Goal: Transaction & Acquisition: Purchase product/service

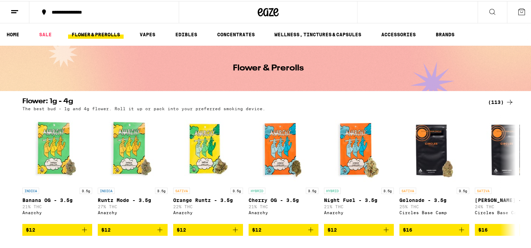
scroll to position [35, 0]
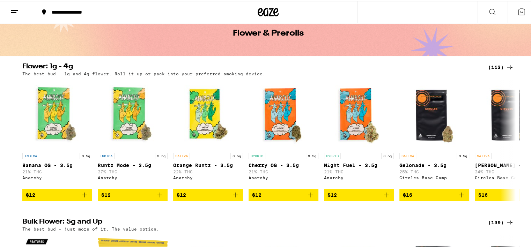
click at [497, 65] on div "(113)" at bounding box center [501, 66] width 26 height 8
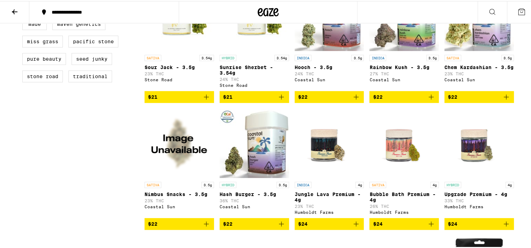
scroll to position [2280, 0]
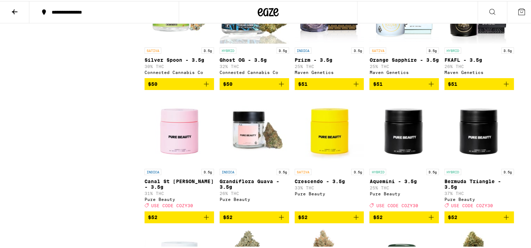
click at [185, 87] on span "$50" at bounding box center [179, 83] width 62 height 8
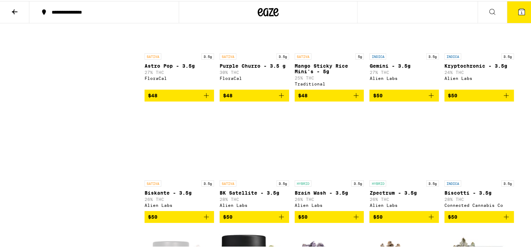
scroll to position [1764, 0]
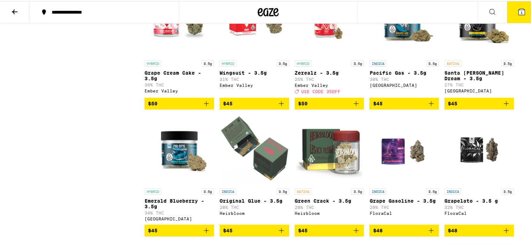
click at [403, 107] on span "$45" at bounding box center [404, 102] width 62 height 8
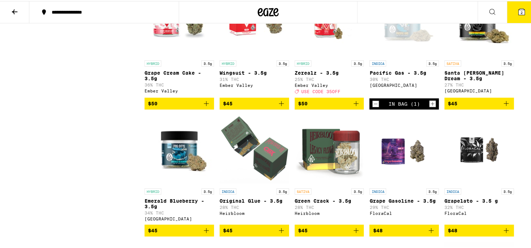
click at [239, 107] on span "$45" at bounding box center [254, 102] width 62 height 8
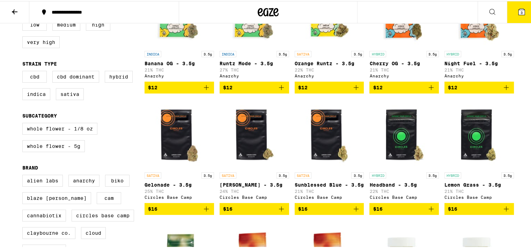
scroll to position [0, 0]
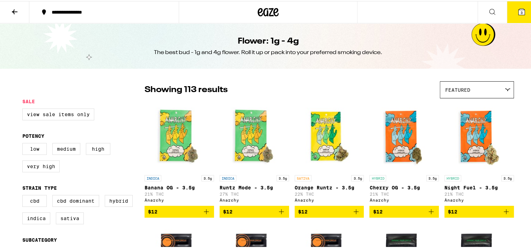
click at [525, 8] on button "3" at bounding box center [521, 11] width 29 height 22
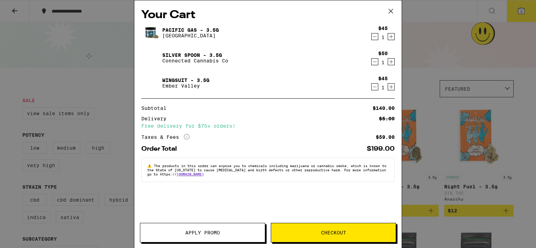
click at [238, 229] on button "Apply Promo" at bounding box center [202, 233] width 125 height 20
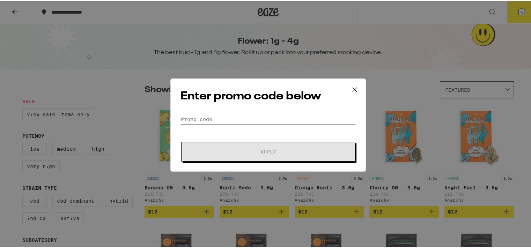
click at [194, 117] on input "Promo Code" at bounding box center [267, 118] width 175 height 10
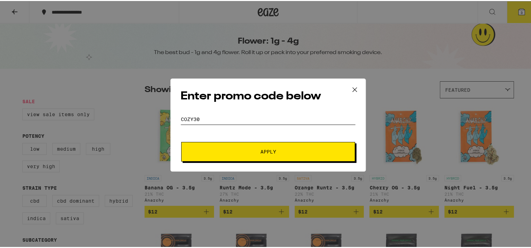
type input "COZY30"
click at [263, 155] on button "Apply" at bounding box center [268, 151] width 174 height 20
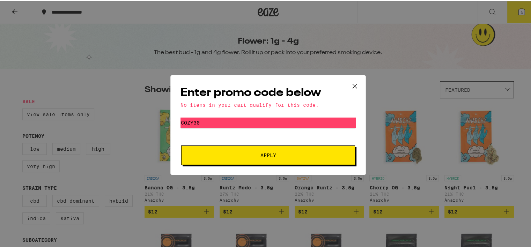
click at [357, 83] on button at bounding box center [355, 85] width 22 height 22
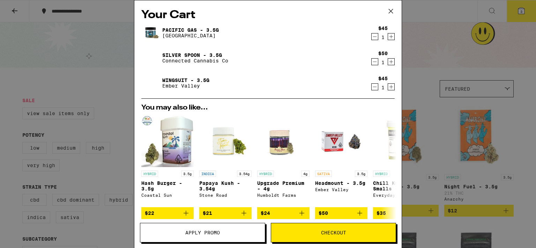
click at [394, 14] on icon at bounding box center [391, 11] width 10 height 10
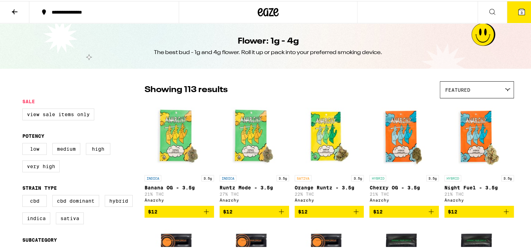
click at [462, 90] on span "Featured" at bounding box center [457, 89] width 25 height 6
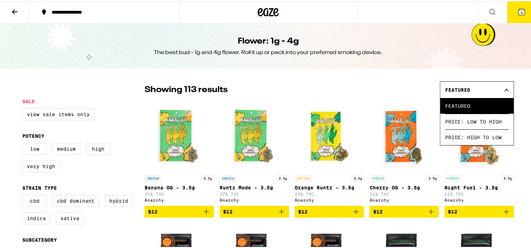
click at [401, 93] on div "Showing 113 results Featured Featured Price: Low to High Price: High to Low" at bounding box center [328, 88] width 369 height 17
click at [100, 150] on label "High" at bounding box center [98, 148] width 24 height 12
click at [24, 143] on input "High" at bounding box center [24, 143] width 0 height 0
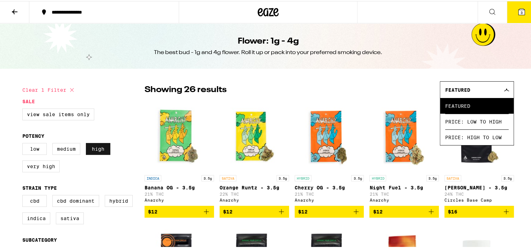
click at [93, 146] on label "High" at bounding box center [98, 148] width 24 height 12
click at [24, 143] on input "High" at bounding box center [24, 143] width 0 height 0
checkbox input "false"
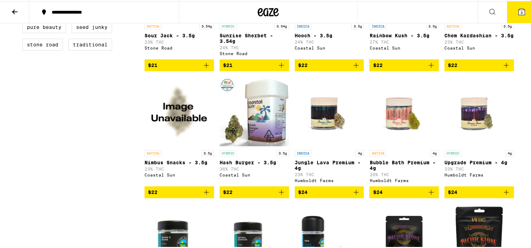
scroll to position [523, 0]
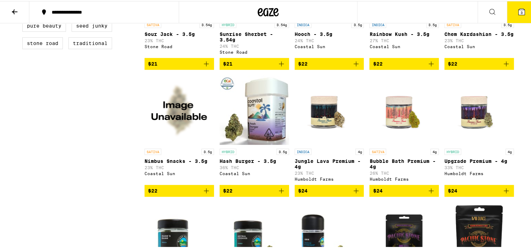
click at [498, 194] on span "$24" at bounding box center [479, 190] width 62 height 8
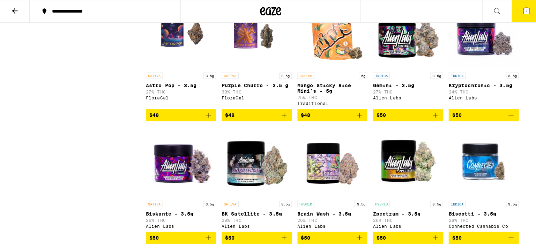
scroll to position [1989, 0]
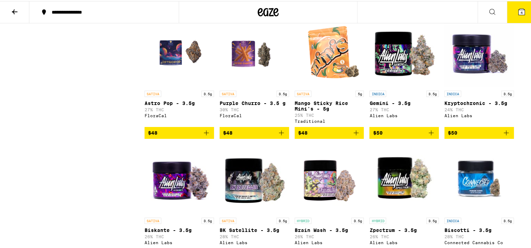
click at [514, 18] on button "4" at bounding box center [521, 11] width 29 height 22
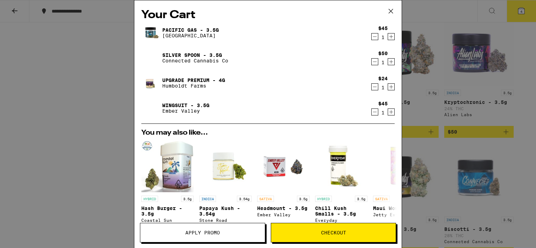
click at [149, 87] on img at bounding box center [151, 83] width 20 height 20
click at [174, 78] on link "Upgrade Premium - 4g" at bounding box center [193, 80] width 63 height 6
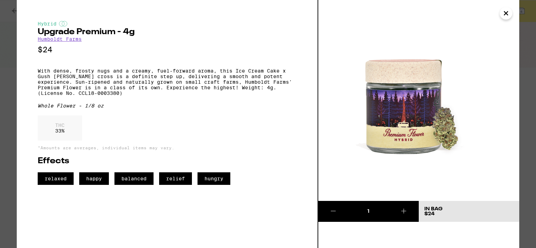
click at [10, 132] on div "Hybrid Upgrade Premium - 4g Humboldt Farms $24 With dense, frosty nugs and a cr…" at bounding box center [268, 124] width 536 height 248
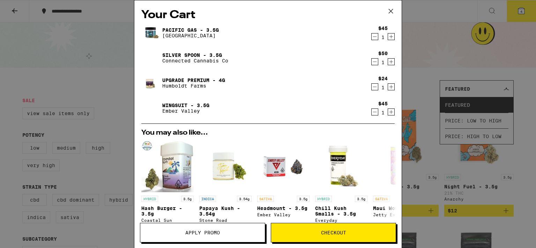
click at [175, 30] on link "Pacific Gas - 3.5g" at bounding box center [190, 30] width 57 height 6
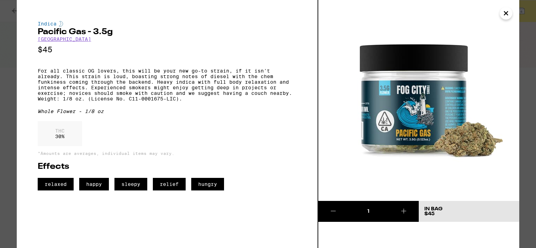
click at [11, 61] on div "Indica Pacific Gas - 3.5g Fog City Farms $45 For all classic OG lovers, this wi…" at bounding box center [268, 124] width 536 height 248
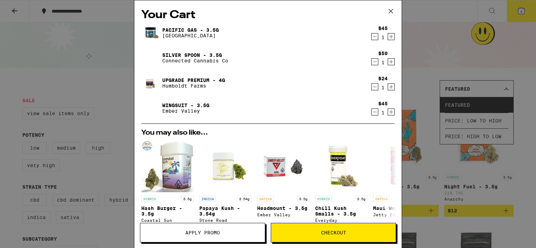
click at [178, 53] on link "Silver Spoon - 3.5g" at bounding box center [195, 55] width 66 height 6
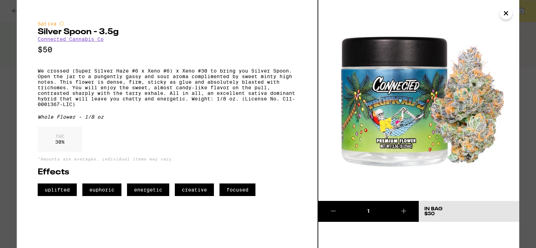
drag, startPoint x: 10, startPoint y: 54, endPoint x: 15, endPoint y: 53, distance: 4.9
click at [12, 54] on div "Sativa Silver Spoon - 3.5g Connected Cannabis Co $50 We crossed (Super Silver H…" at bounding box center [268, 124] width 536 height 248
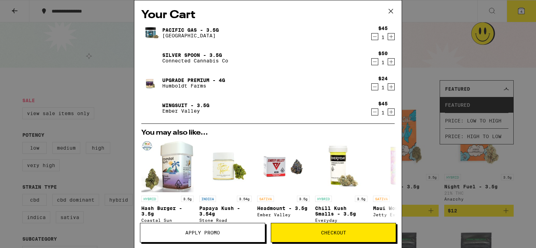
click at [182, 78] on link "Upgrade Premium - 4g" at bounding box center [193, 80] width 63 height 6
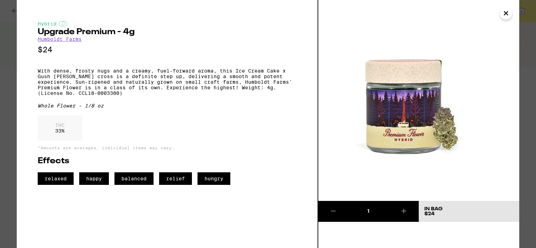
click at [14, 64] on div "Hybrid Upgrade Premium - 4g Humboldt Farms $24 With dense, frosty nugs and a cr…" at bounding box center [268, 124] width 536 height 248
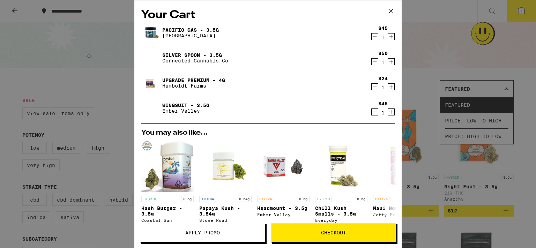
click at [174, 103] on link "Wingsuit - 3.5g" at bounding box center [185, 106] width 47 height 6
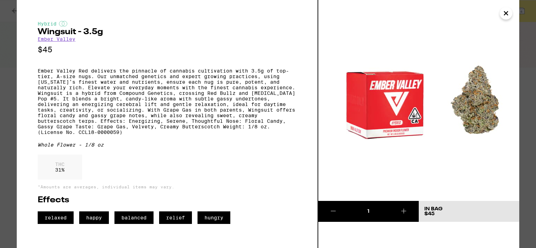
click at [15, 94] on div "Hybrid Wingsuit - 3.5g Ember Valley $45 Ember Valley Red delivers the pinnacle …" at bounding box center [268, 124] width 536 height 248
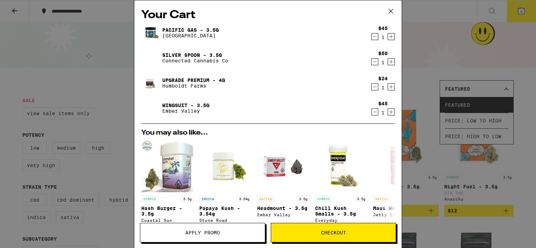
click at [372, 112] on icon "Decrement" at bounding box center [375, 112] width 6 height 8
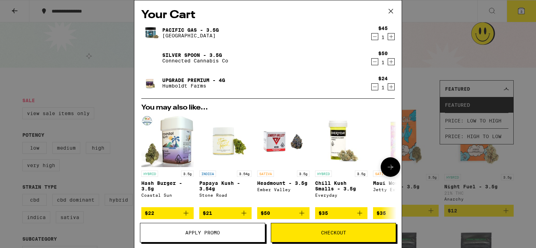
scroll to position [35, 0]
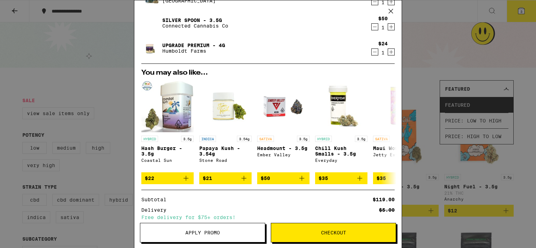
click at [190, 233] on span "Apply Promo" at bounding box center [202, 232] width 35 height 5
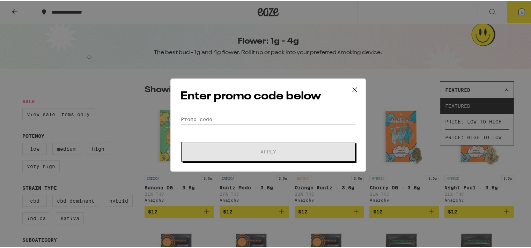
click at [203, 124] on form "Promo Code Apply" at bounding box center [267, 136] width 175 height 47
click at [202, 120] on input "Promo Code" at bounding box center [267, 118] width 175 height 10
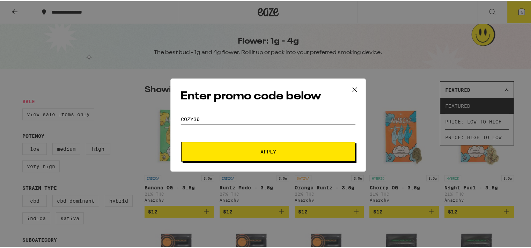
type input "COZY30"
click at [200, 138] on form "Promo Code COZY30 Apply" at bounding box center [267, 136] width 175 height 47
click at [201, 146] on button "Apply" at bounding box center [268, 151] width 174 height 20
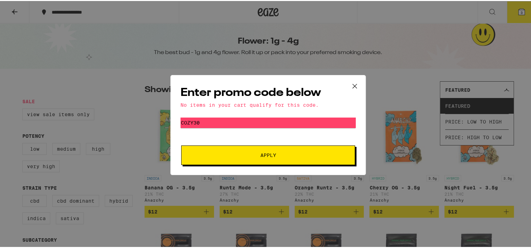
click at [349, 84] on icon at bounding box center [354, 85] width 10 height 10
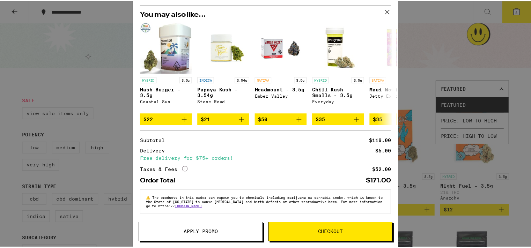
scroll to position [98, 0]
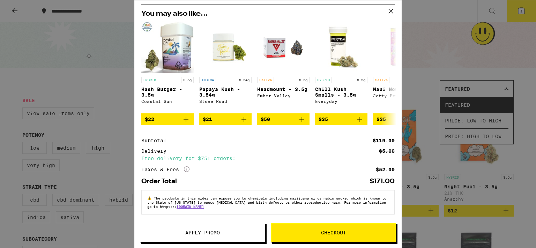
click at [345, 236] on button "Checkout" at bounding box center [333, 233] width 125 height 20
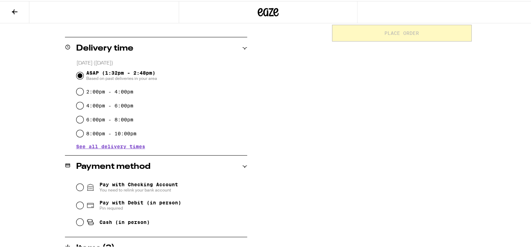
scroll to position [174, 0]
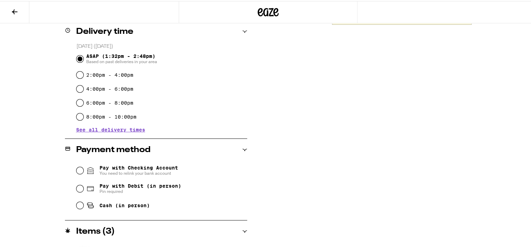
click at [144, 189] on span "Pin required" at bounding box center [140, 191] width 82 height 6
click at [83, 189] on input "Pay with Debit (in person) Pin required" at bounding box center [79, 187] width 7 height 7
radio input "true"
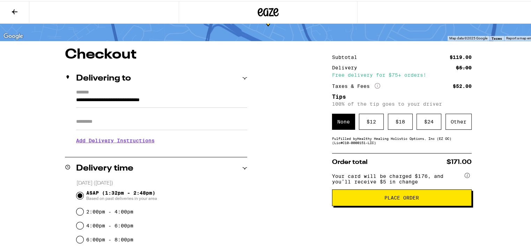
scroll to position [34, 0]
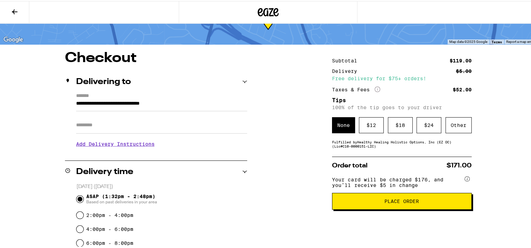
click at [397, 203] on span "Place Order" at bounding box center [401, 200] width 35 height 5
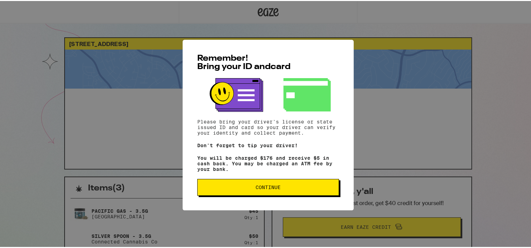
click at [306, 191] on button "Continue" at bounding box center [268, 186] width 142 height 17
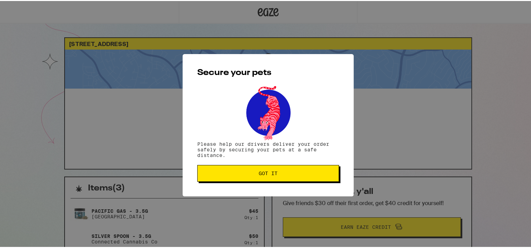
click at [305, 180] on button "Got it" at bounding box center [268, 172] width 142 height 17
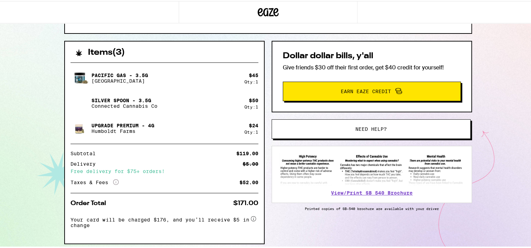
scroll to position [125, 0]
